Goal: Task Accomplishment & Management: Manage account settings

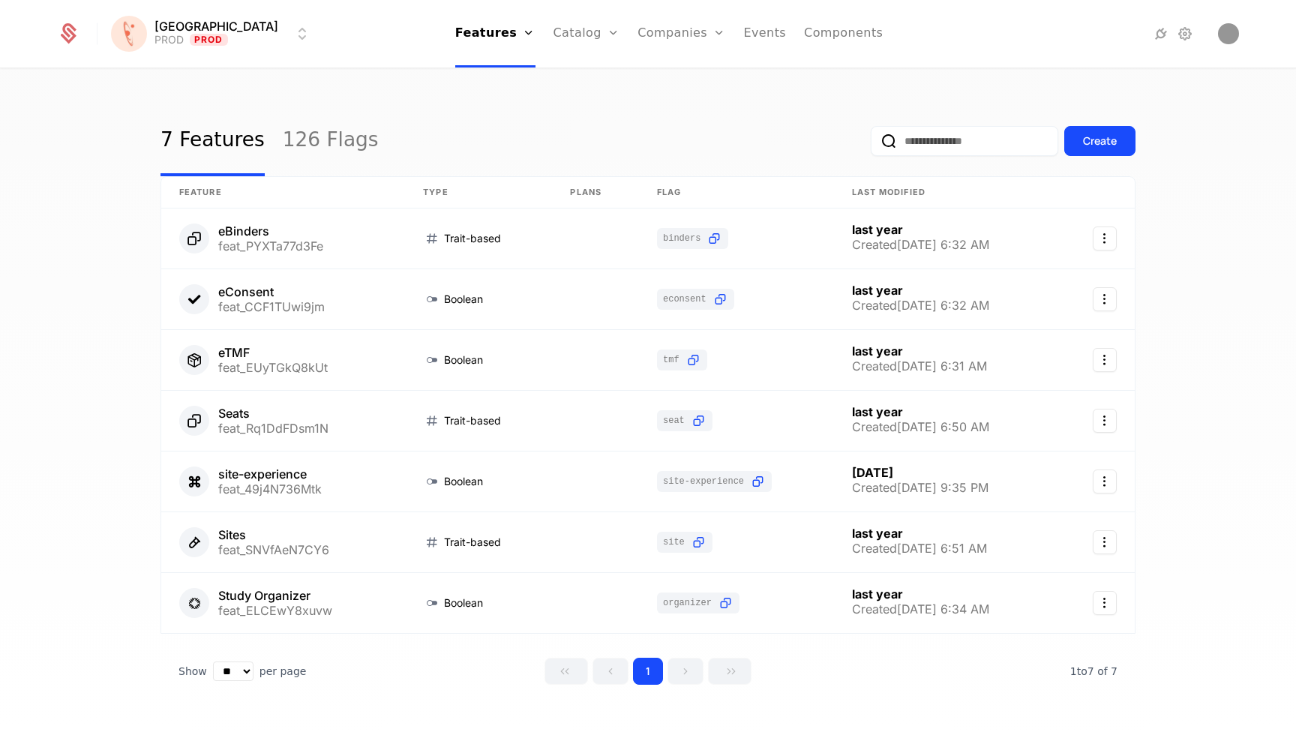
click at [573, 37] on link "Catalog" at bounding box center [587, 34] width 67 height 68
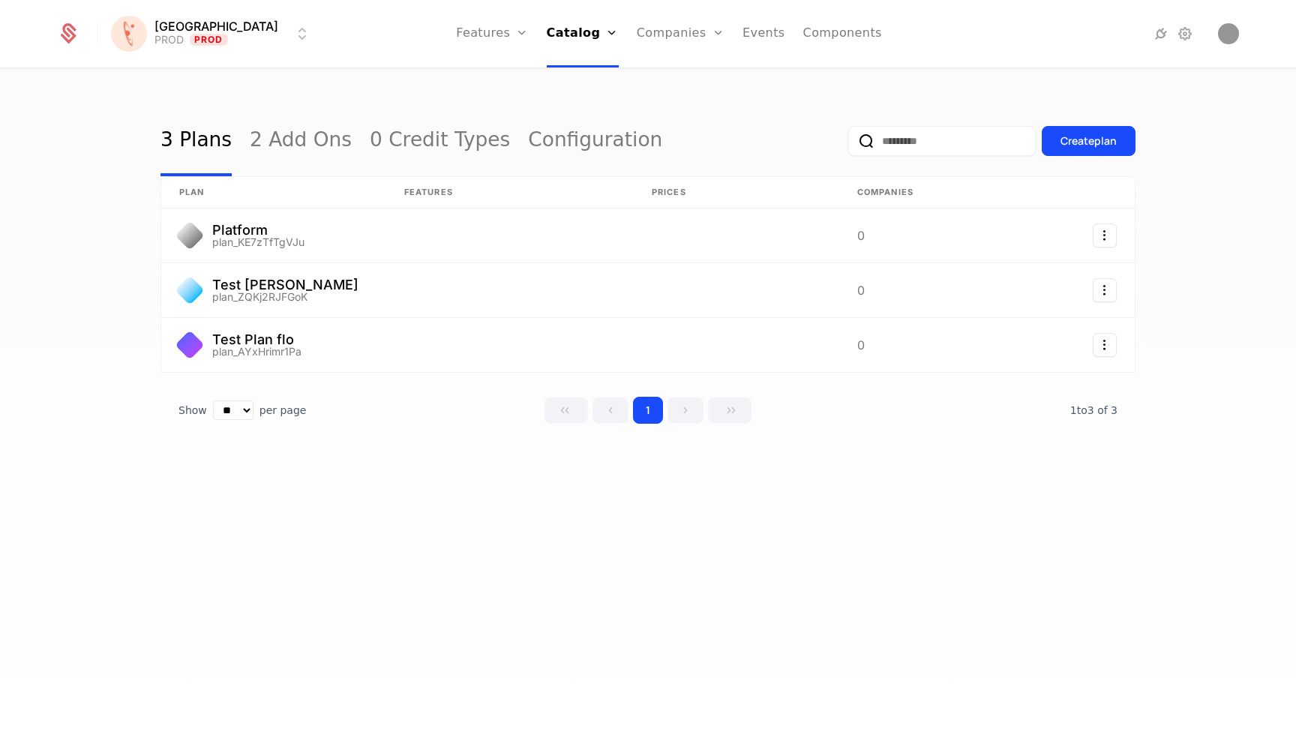
click at [743, 35] on link "Events" at bounding box center [764, 34] width 43 height 68
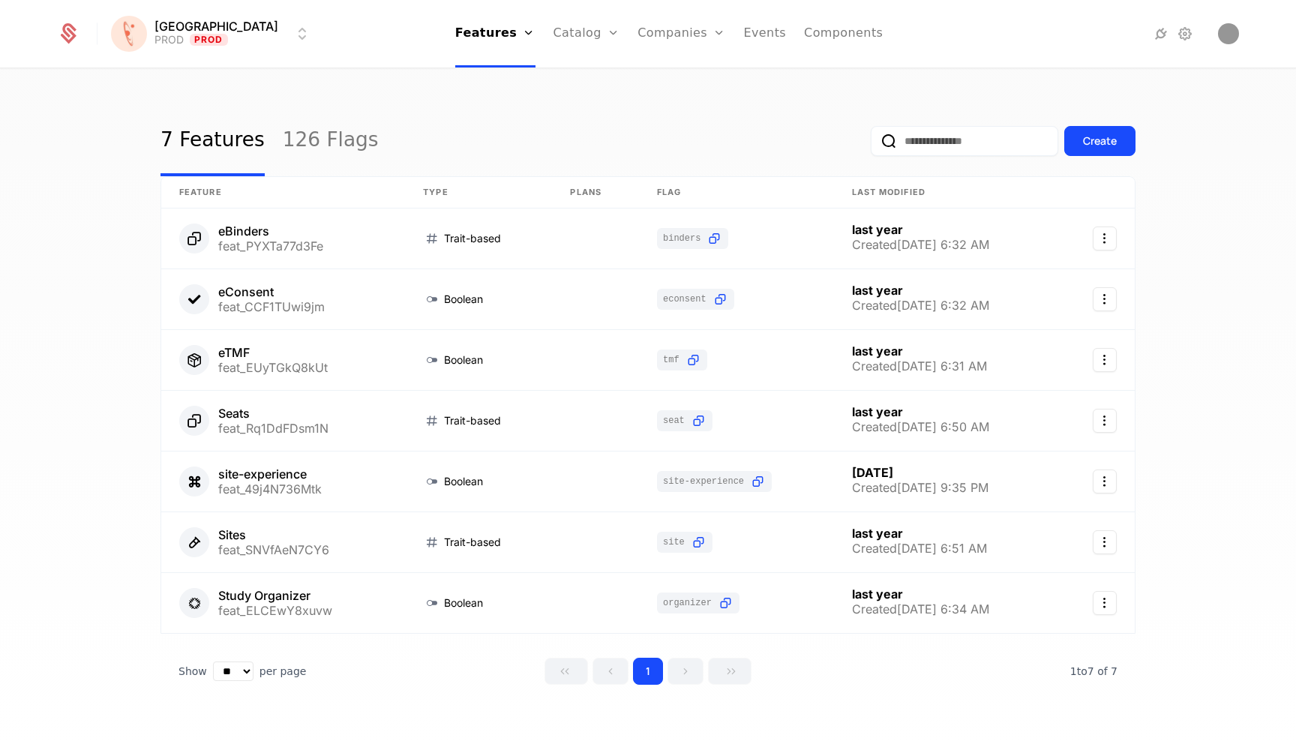
click at [1250, 31] on div "[PERSON_NAME] PROD Prod Features Features Flags Catalog Plans Add Ons Credits C…" at bounding box center [648, 34] width 1218 height 68
click at [1228, 31] on img "Open user button" at bounding box center [1228, 33] width 21 height 21
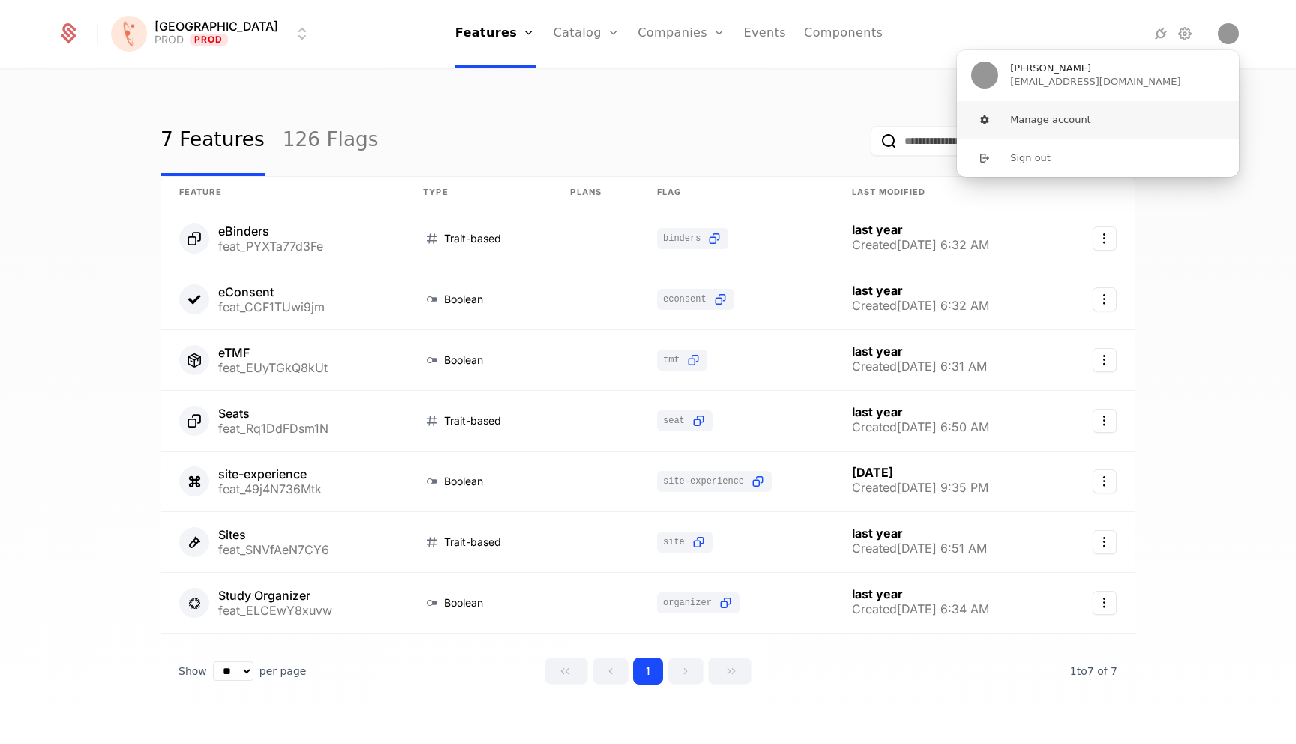
click at [1075, 119] on button "Manage account" at bounding box center [1098, 120] width 284 height 38
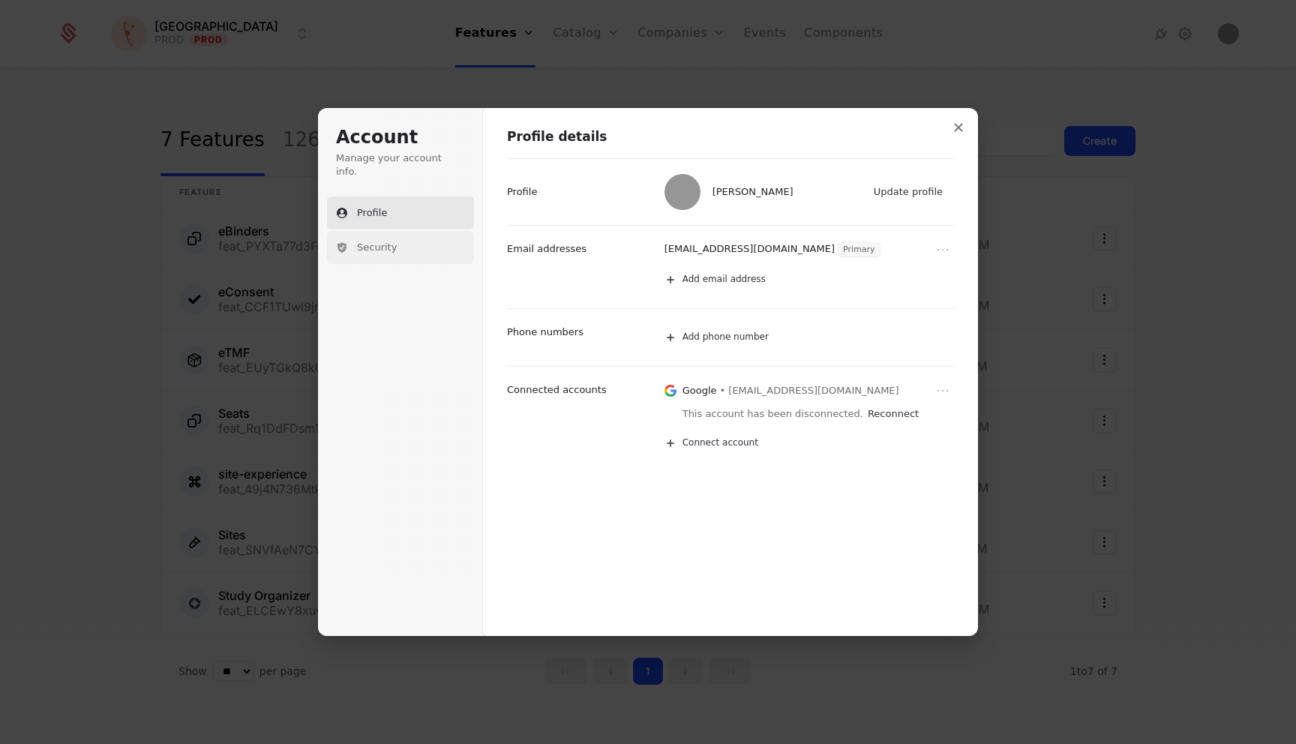
click at [417, 235] on button "Security" at bounding box center [400, 247] width 147 height 33
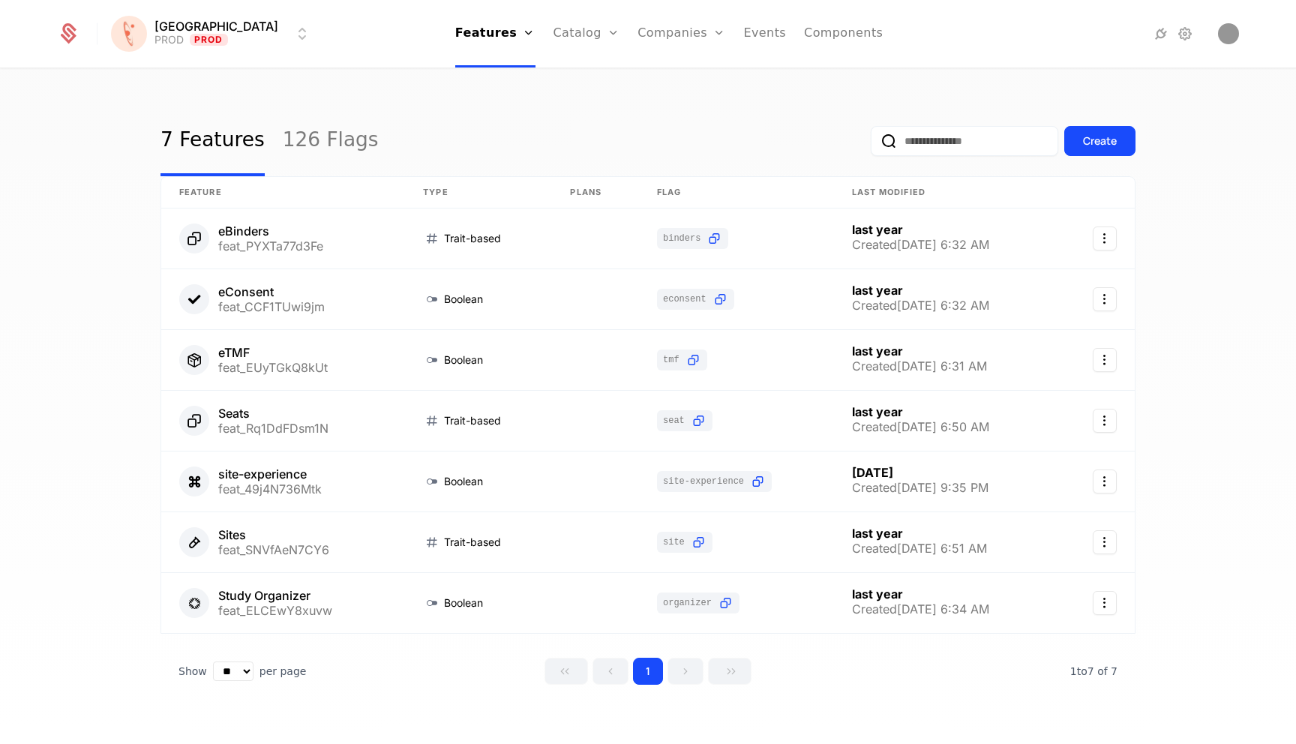
click at [1154, 37] on icon at bounding box center [1161, 34] width 18 height 18
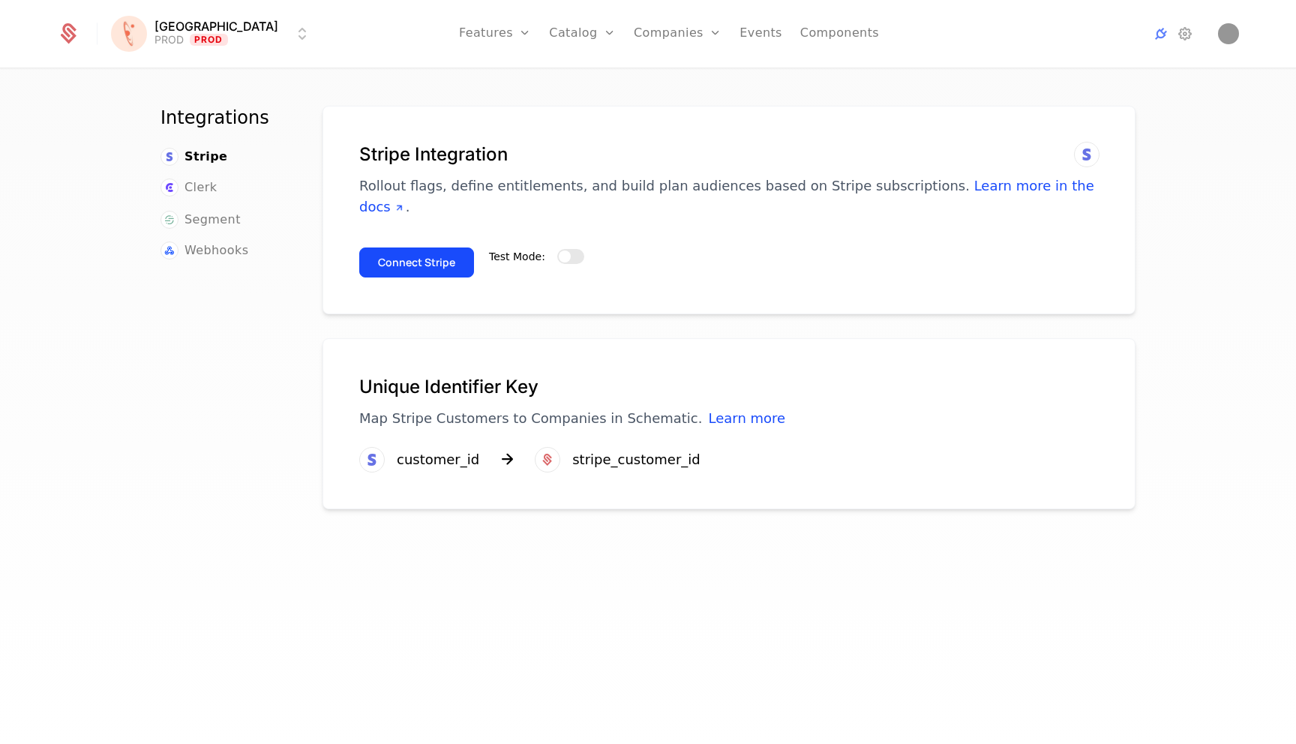
click at [199, 53] on div "[PERSON_NAME] PROD Prod Features Features Flags Catalog Plans Add Ons Credits C…" at bounding box center [648, 34] width 1182 height 68
click at [209, 41] on html "[PERSON_NAME] PROD Prod Features Features Flags Catalog Plans Add Ons Credits C…" at bounding box center [648, 372] width 1296 height 744
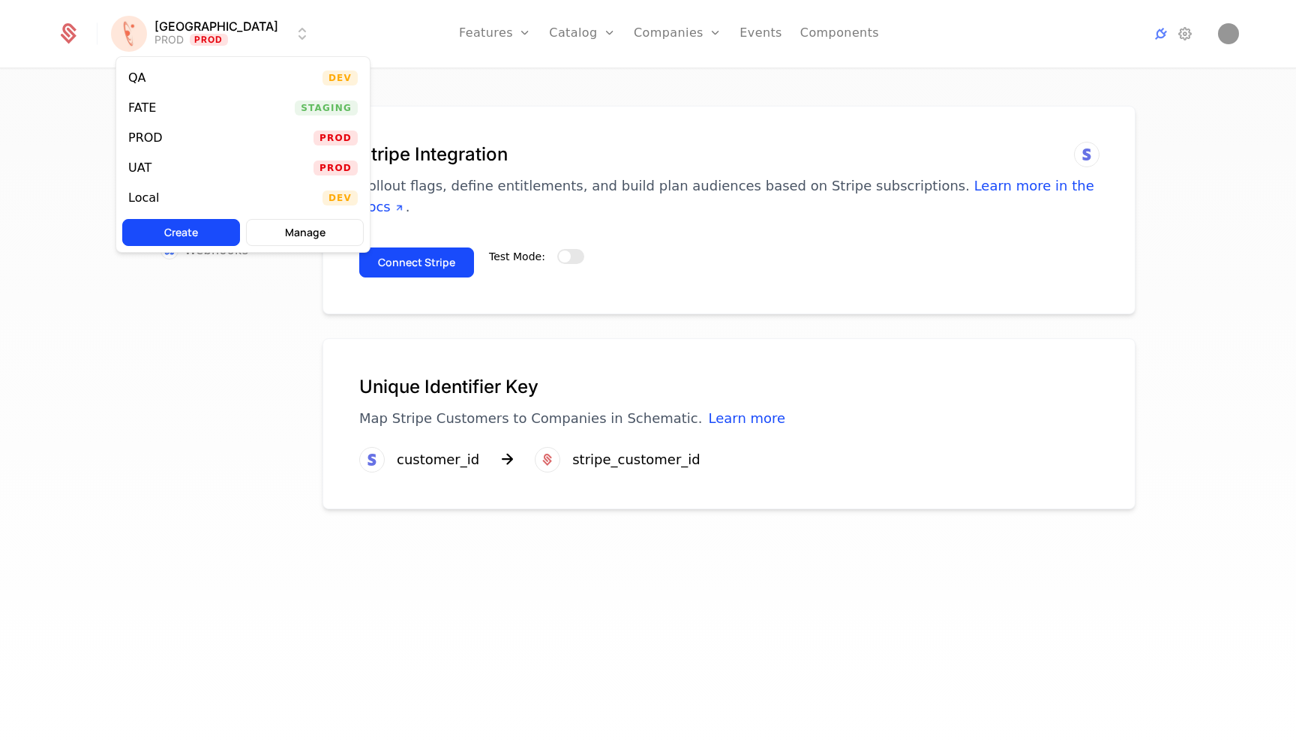
click at [1189, 38] on html "[PERSON_NAME] PROD Prod Features Features Flags Catalog Plans Add Ons Credits C…" at bounding box center [648, 372] width 1296 height 744
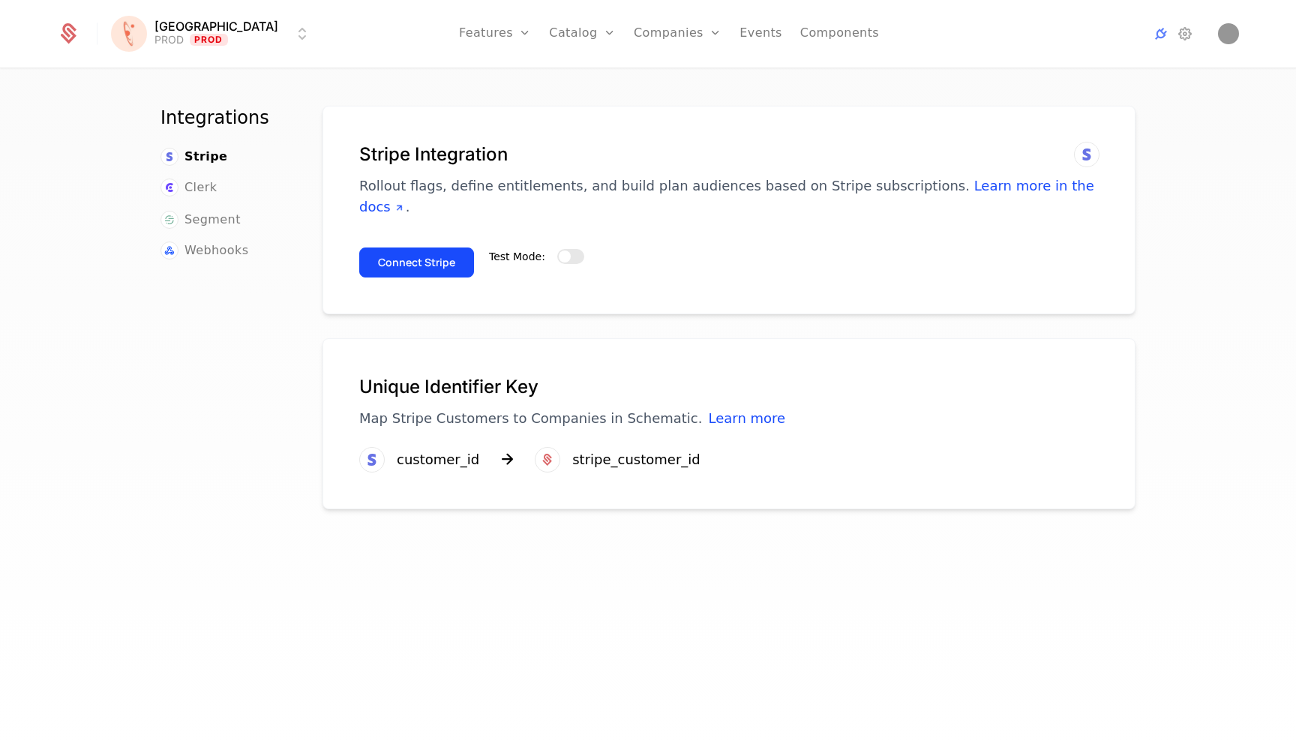
click at [1189, 38] on icon at bounding box center [1185, 34] width 18 height 18
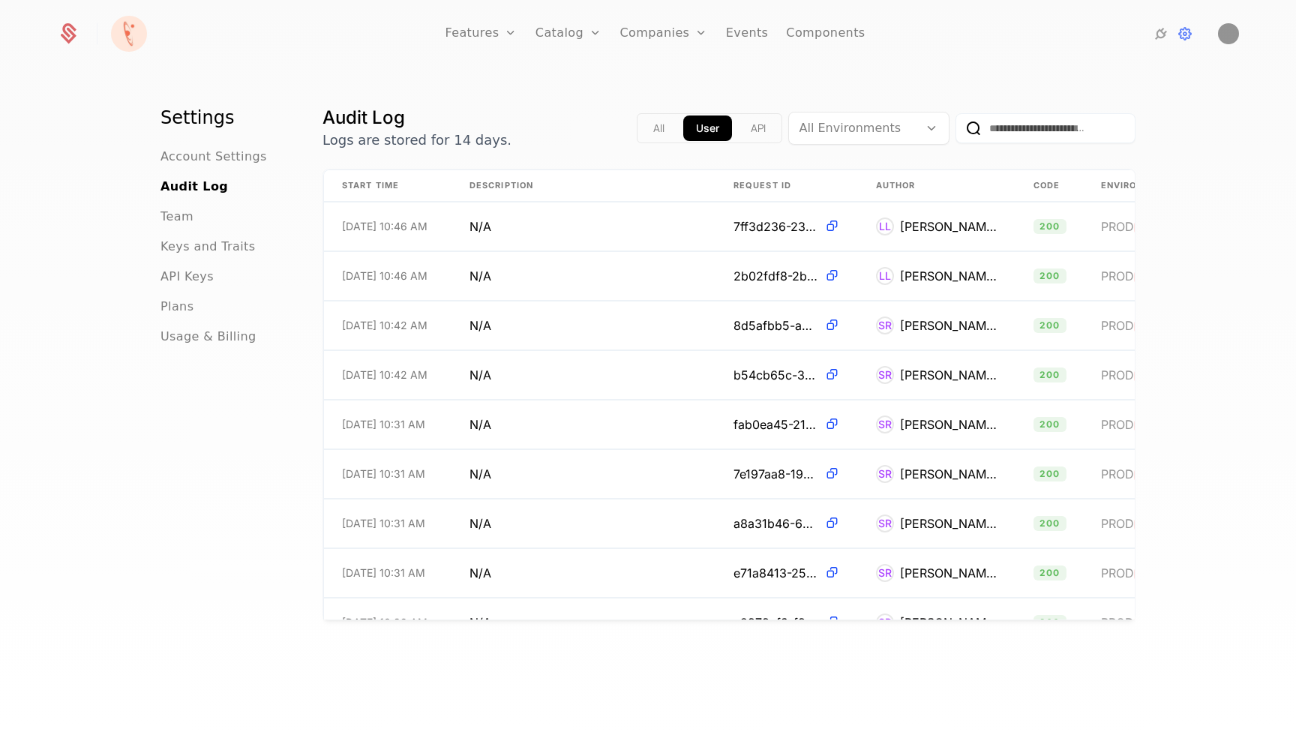
click at [174, 219] on span "Team" at bounding box center [177, 217] width 33 height 18
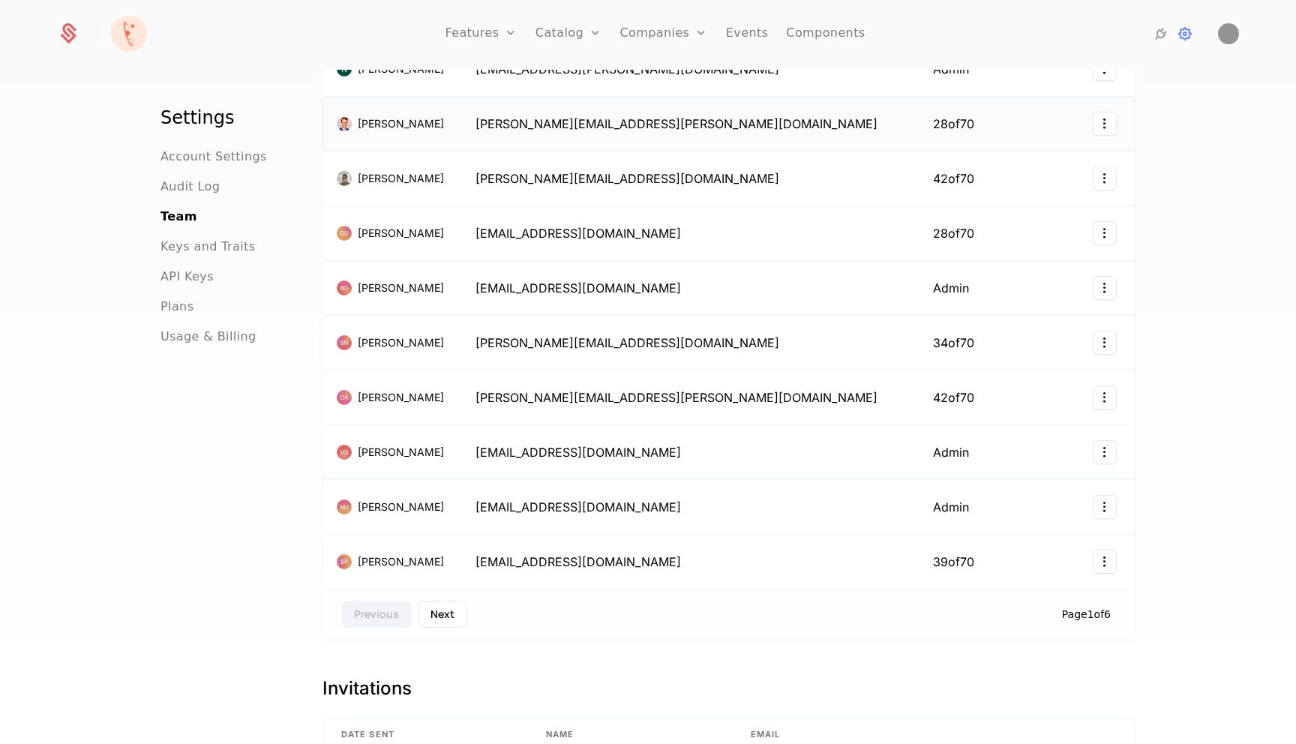
scroll to position [232, 0]
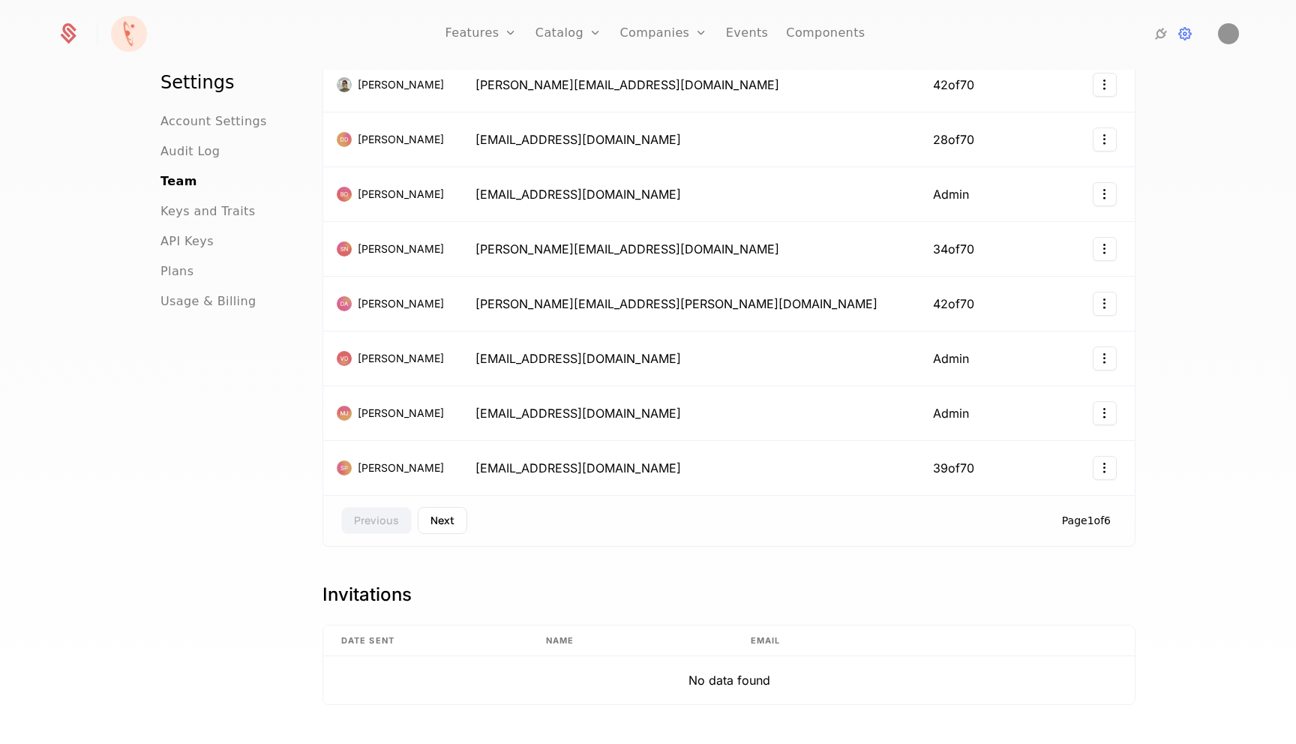
click at [441, 509] on button "Next" at bounding box center [443, 520] width 50 height 27
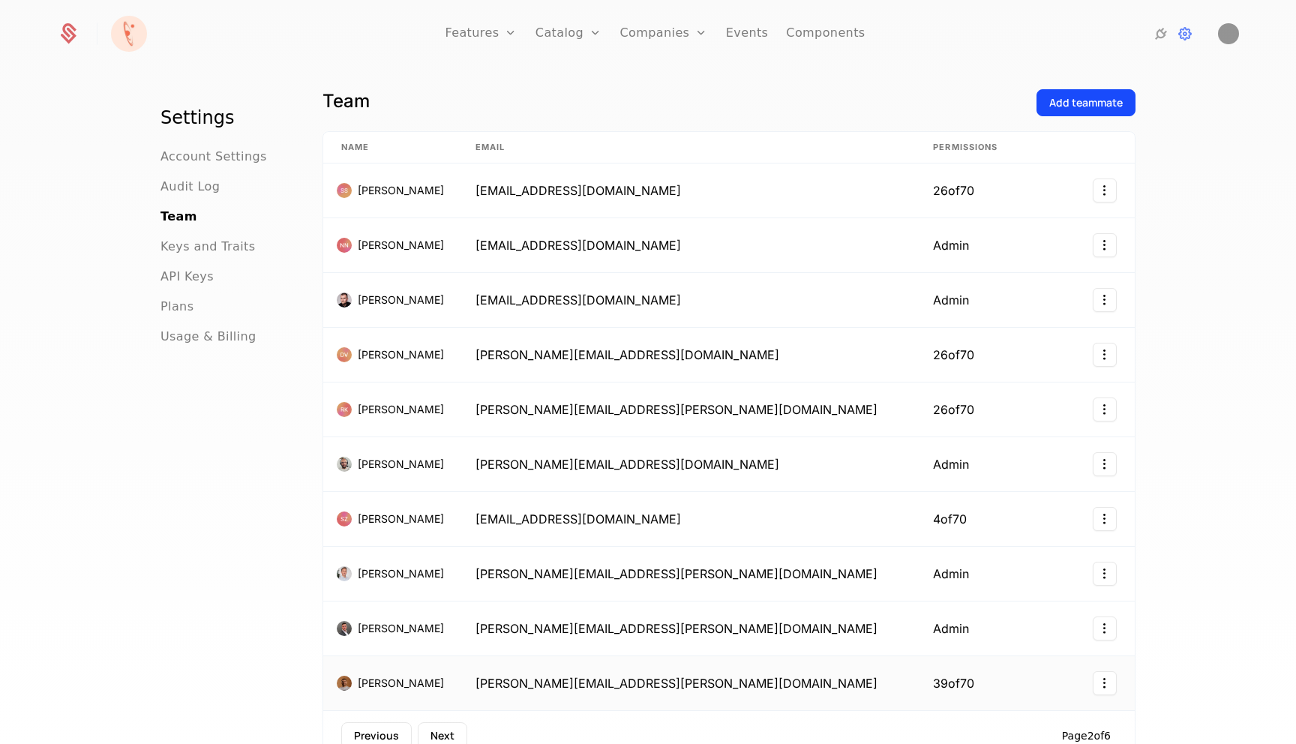
scroll to position [0, 0]
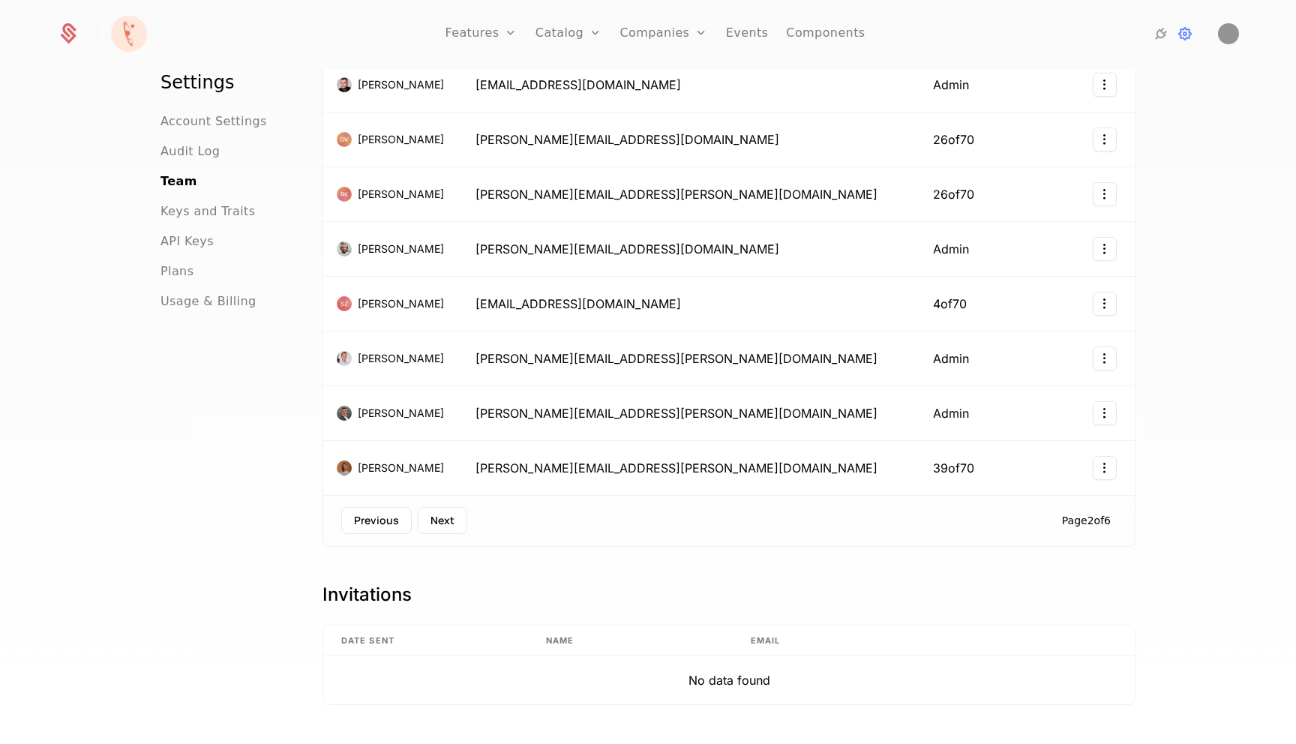
click at [436, 515] on button "Next" at bounding box center [443, 520] width 50 height 27
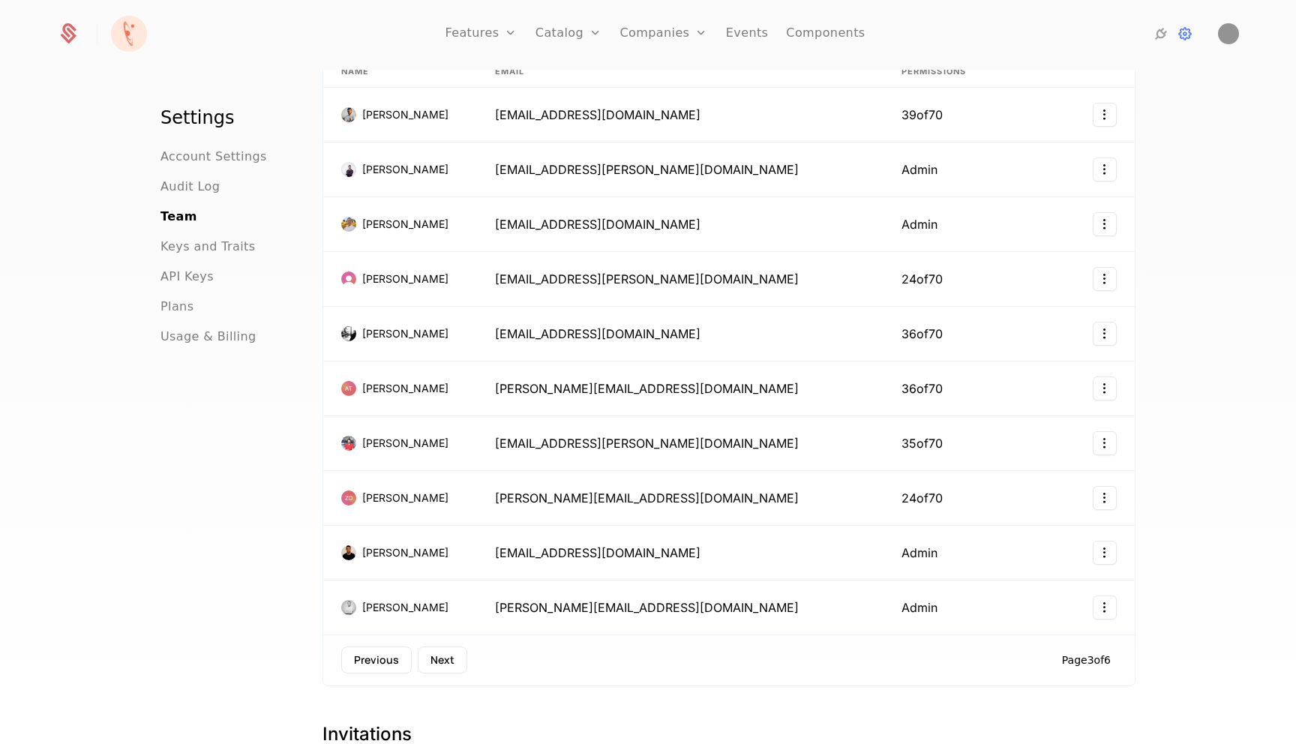
scroll to position [232, 0]
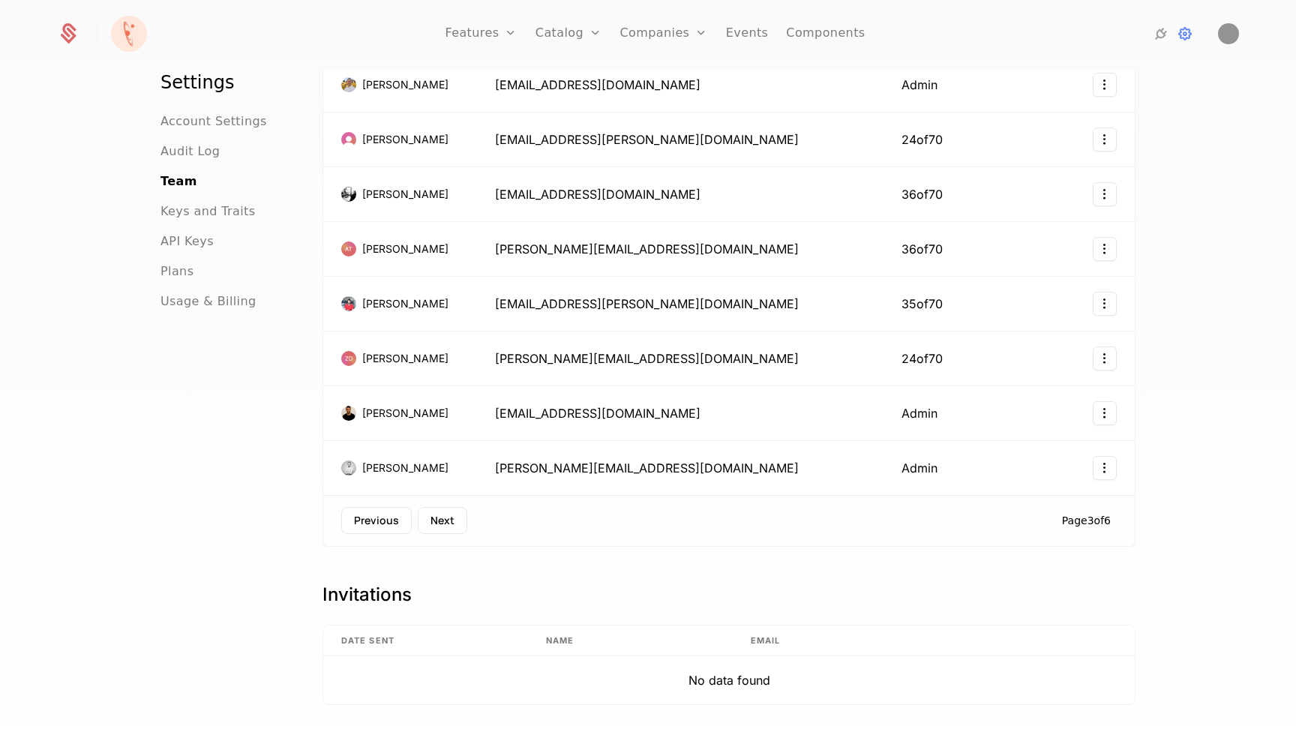
click at [444, 515] on button "Next" at bounding box center [443, 520] width 50 height 27
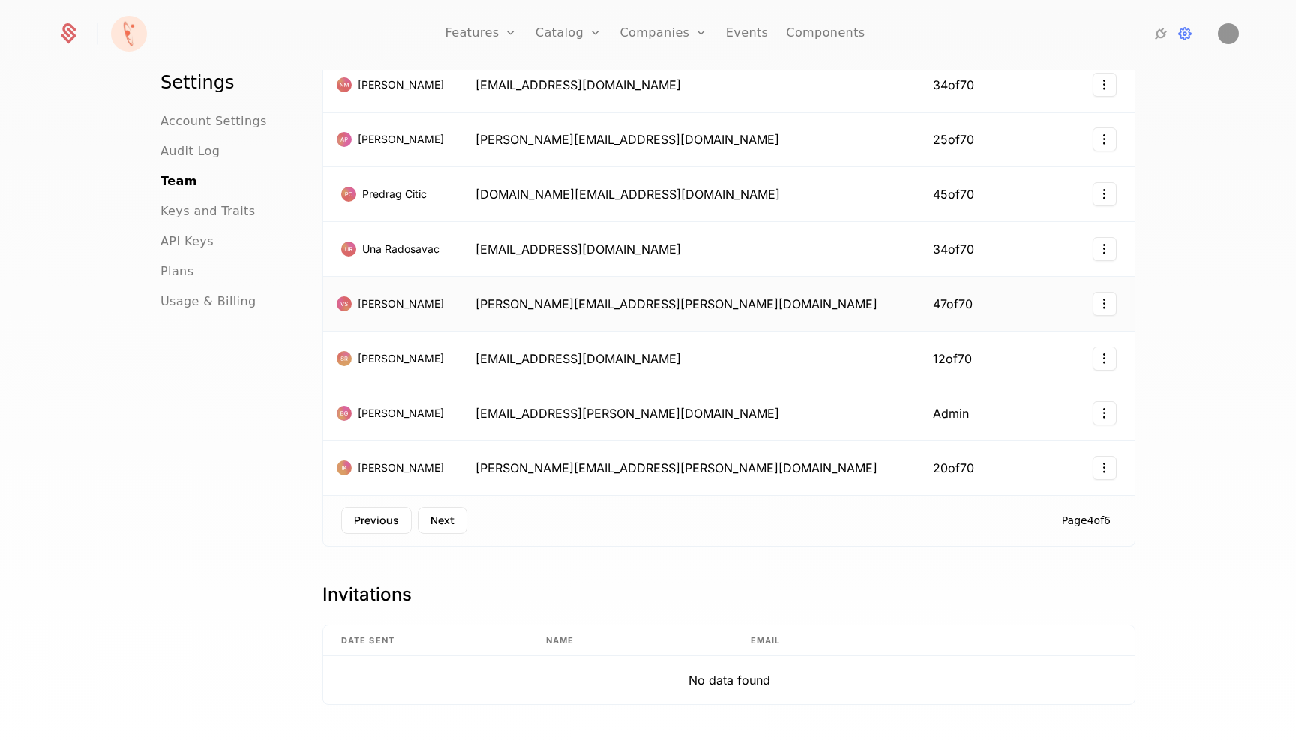
scroll to position [0, 0]
click at [437, 518] on button "Next" at bounding box center [443, 520] width 50 height 27
click at [445, 521] on button "Next" at bounding box center [443, 520] width 50 height 27
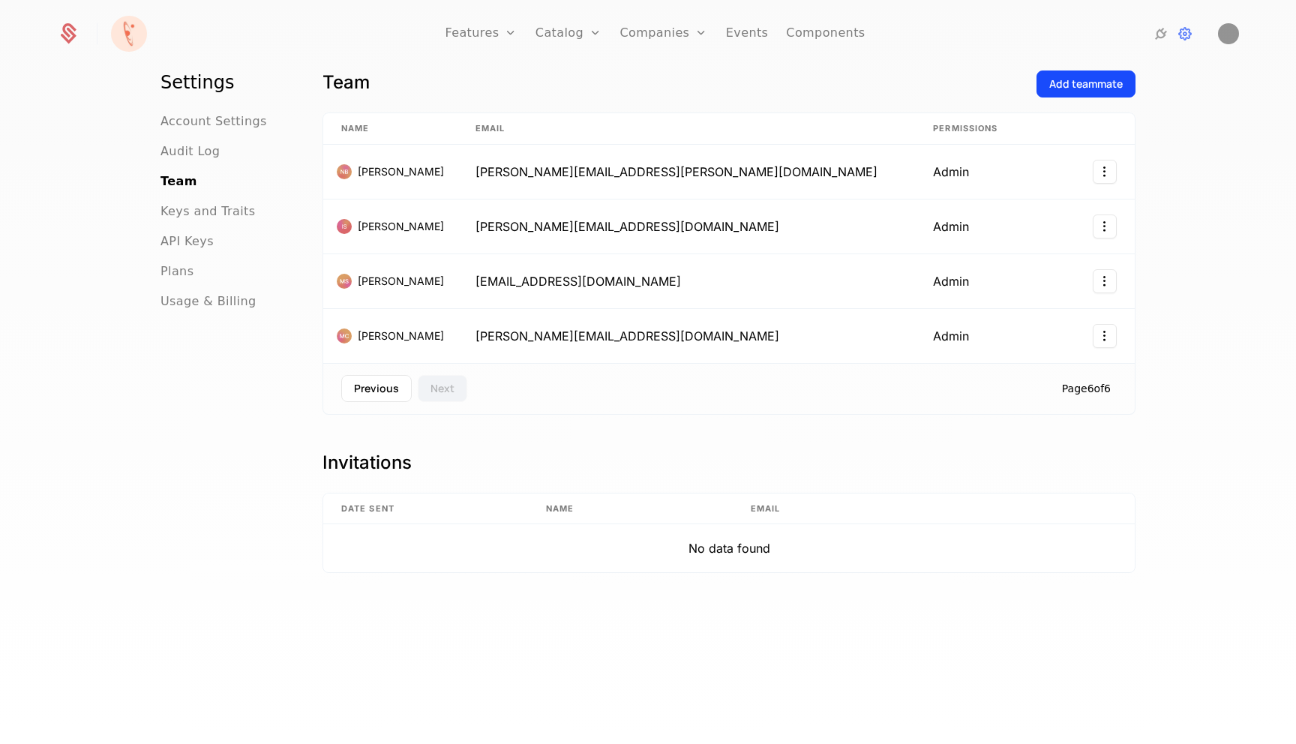
click at [386, 390] on button "Previous" at bounding box center [376, 388] width 71 height 27
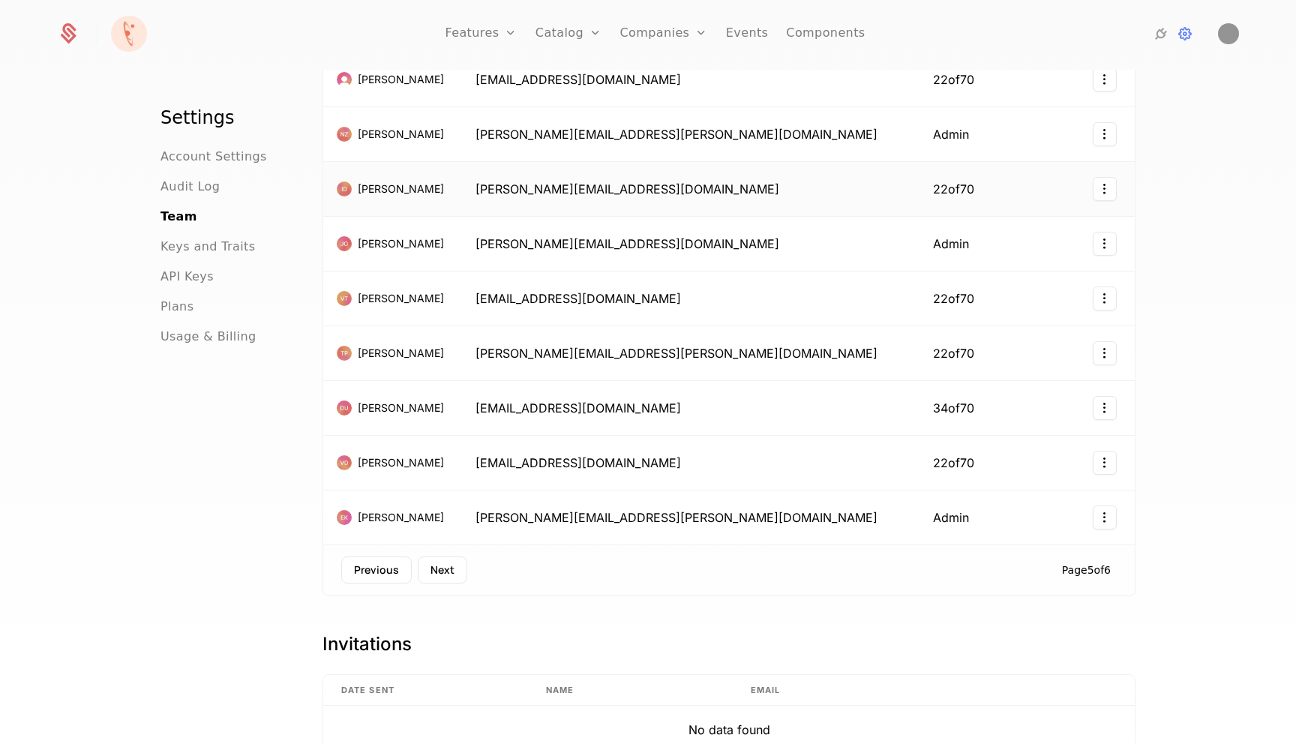
scroll to position [232, 0]
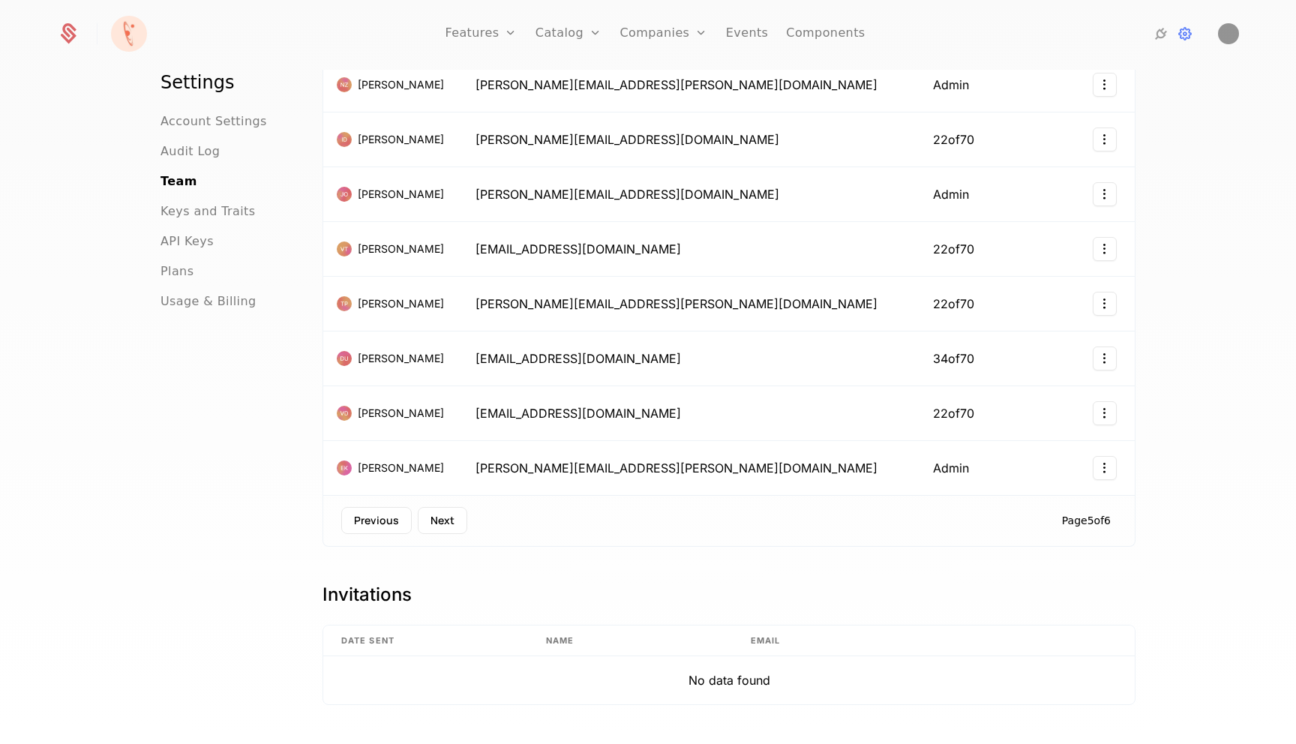
click at [383, 515] on button "Previous" at bounding box center [376, 520] width 71 height 27
click at [380, 519] on button "Previous" at bounding box center [376, 520] width 71 height 27
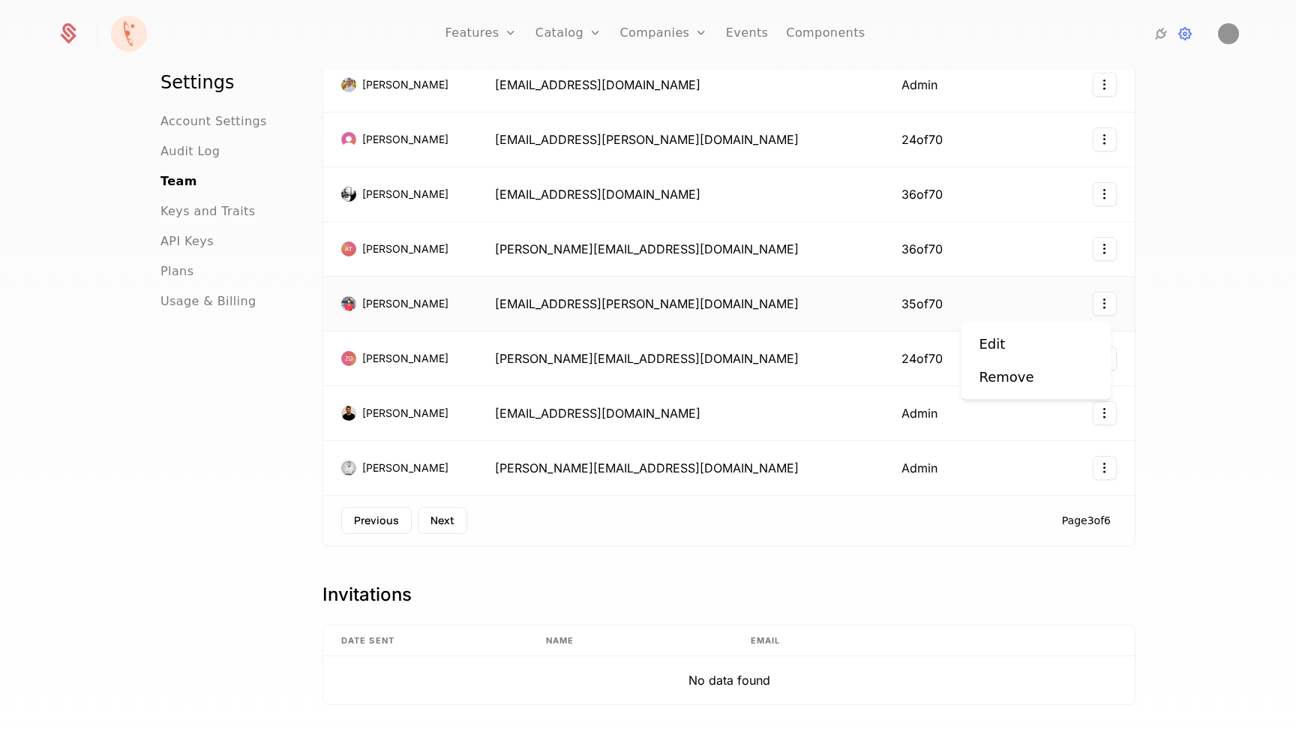
click at [1098, 302] on html "Features Features Flags Catalog Plans Add Ons Credits Configuration Companies C…" at bounding box center [648, 372] width 1296 height 744
click at [1103, 302] on html "Features Features Flags Catalog Plans Add Ons Credits Configuration Companies C…" at bounding box center [648, 372] width 1296 height 744
click at [988, 345] on div "Edit" at bounding box center [993, 344] width 26 height 21
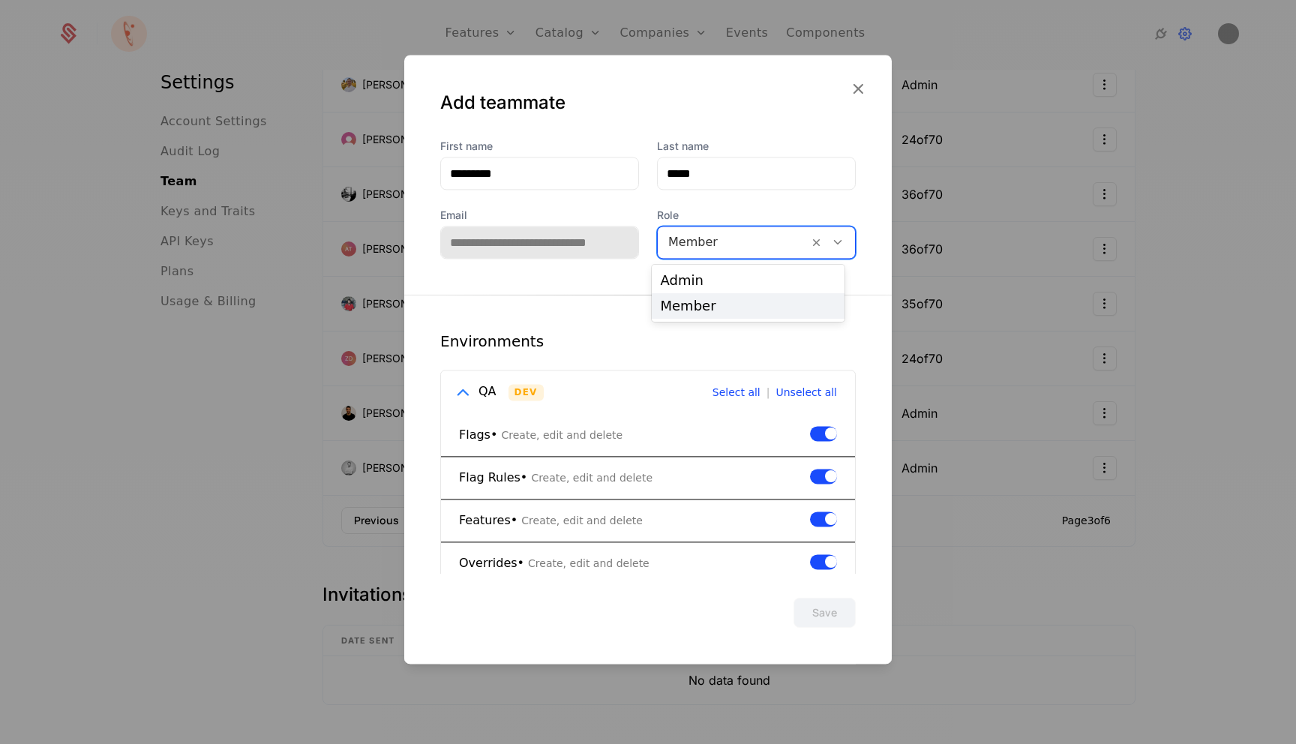
click at [763, 237] on div at bounding box center [733, 242] width 130 height 21
click at [730, 287] on div "Admin" at bounding box center [749, 281] width 176 height 14
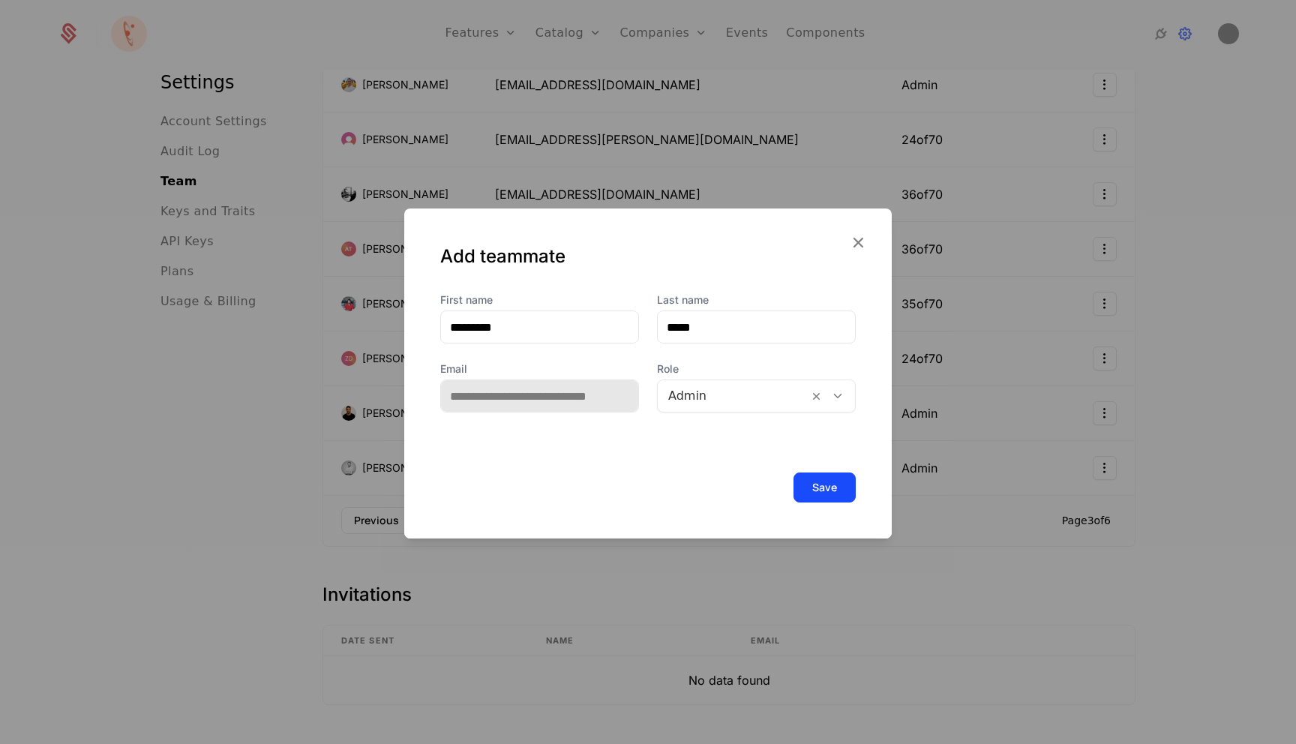
click at [814, 491] on button "Save" at bounding box center [825, 488] width 62 height 30
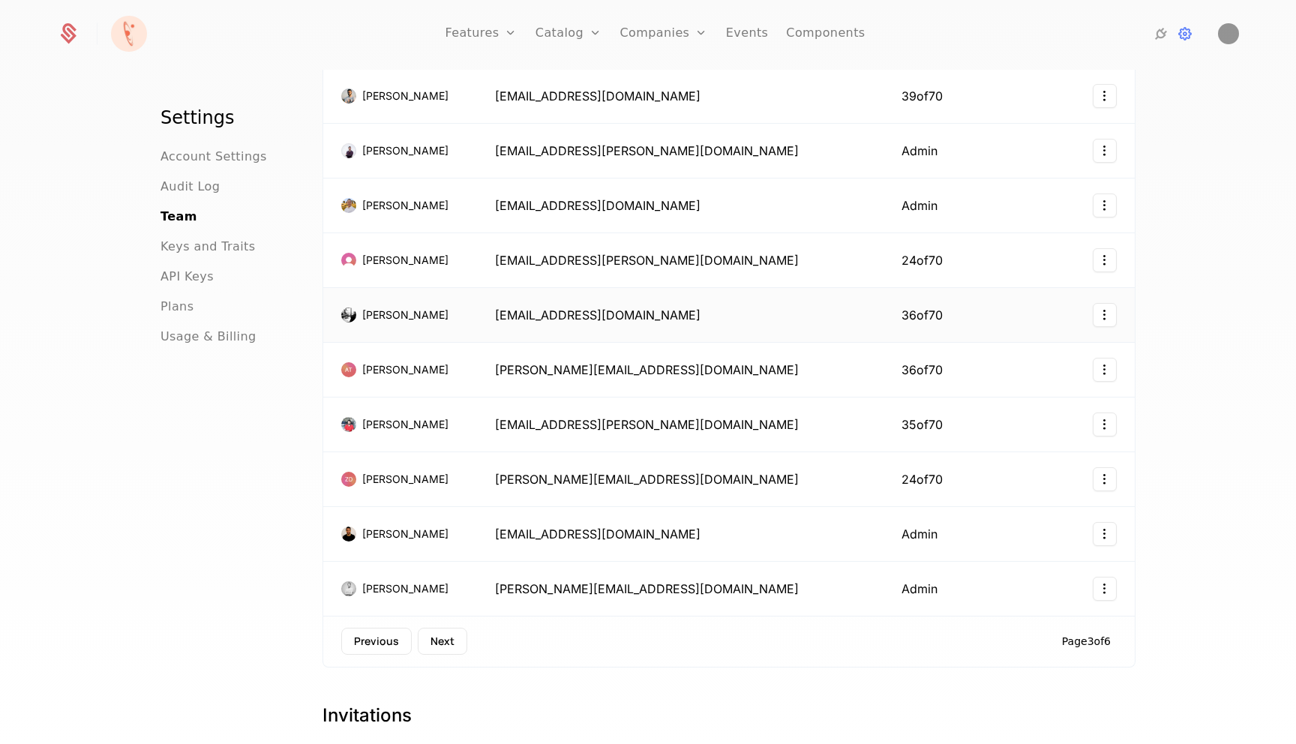
scroll to position [2, 0]
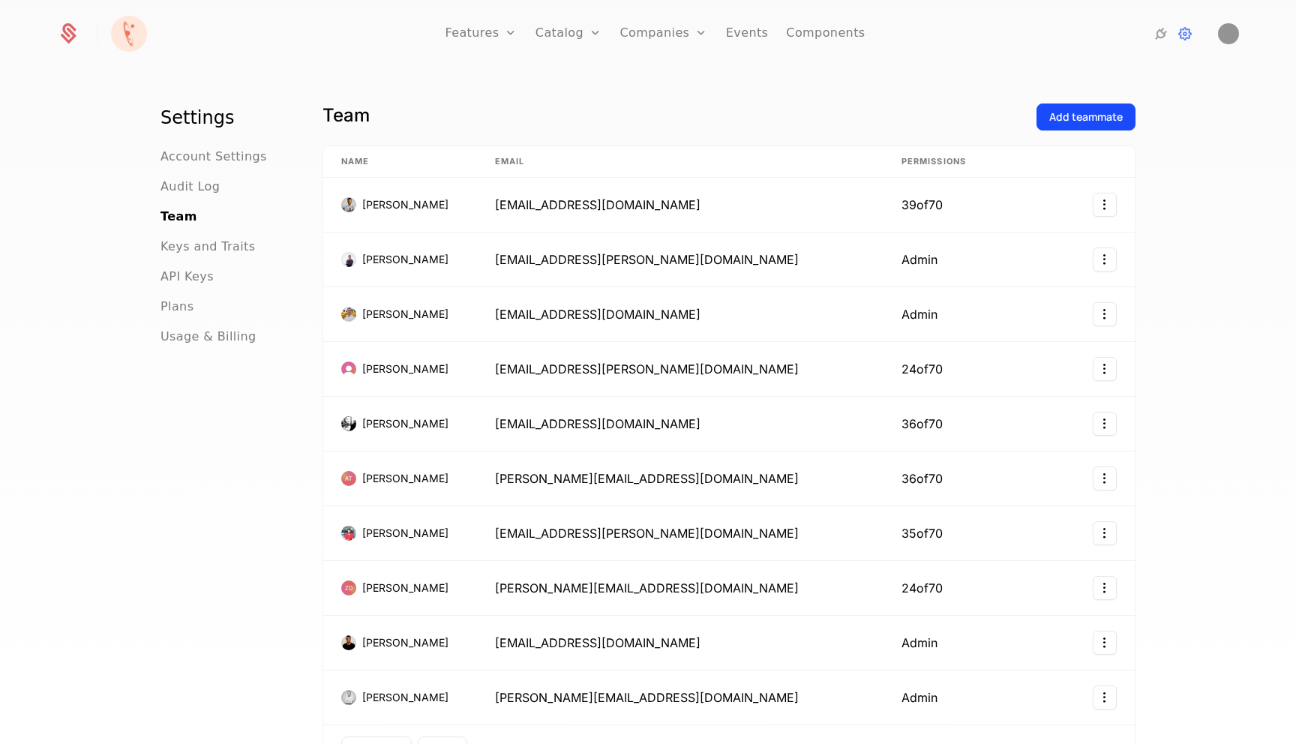
click at [809, 43] on link "Components" at bounding box center [825, 34] width 79 height 68
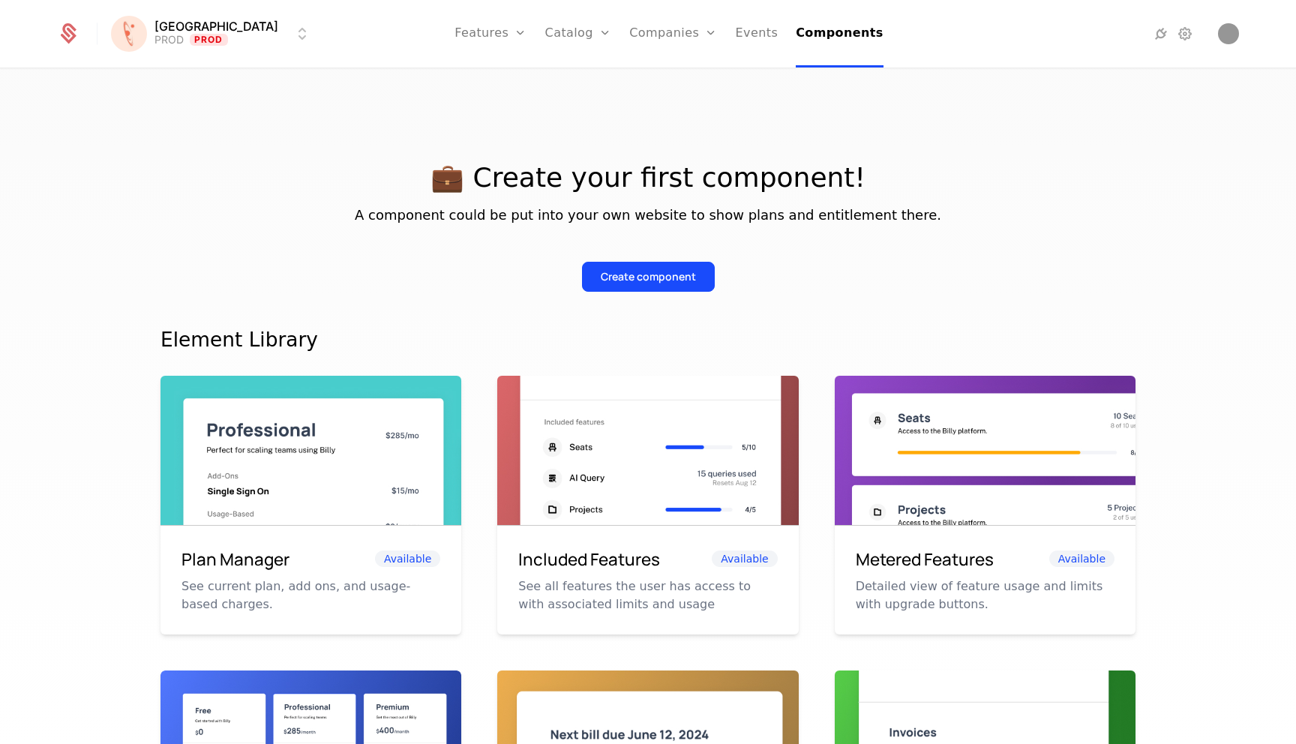
click at [736, 35] on link "Events" at bounding box center [757, 34] width 43 height 68
